Goal: Transaction & Acquisition: Purchase product/service

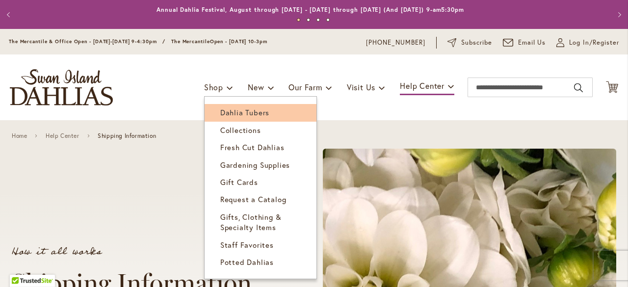
click at [222, 118] on link "Dahlia Tubers" at bounding box center [261, 112] width 112 height 17
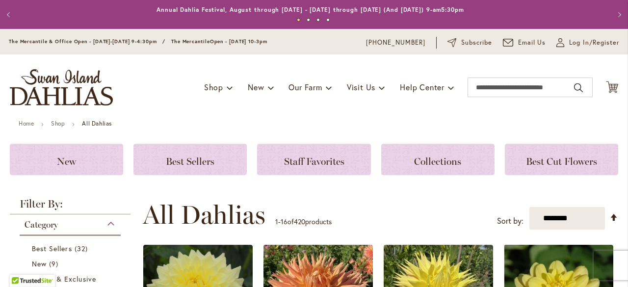
scroll to position [101, 0]
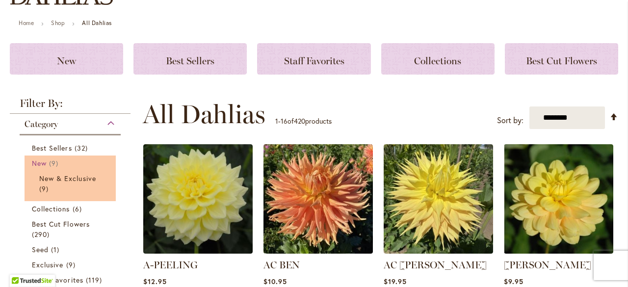
click at [55, 162] on span "9 items" at bounding box center [55, 163] width 12 height 10
